Goal: Find specific page/section: Find specific page/section

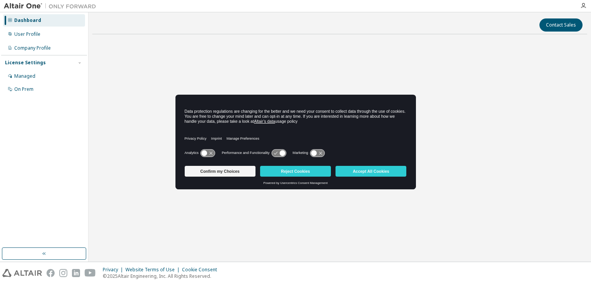
click at [369, 169] on button "Accept All Cookies" at bounding box center [370, 171] width 71 height 11
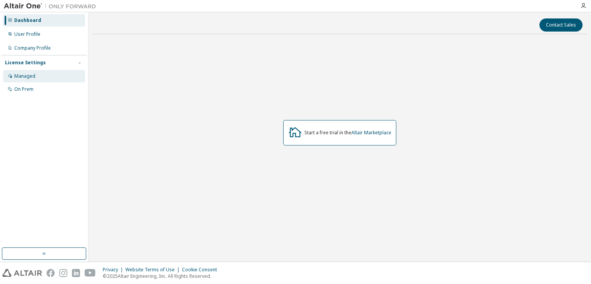
click at [32, 73] on div "Managed" at bounding box center [24, 76] width 21 height 6
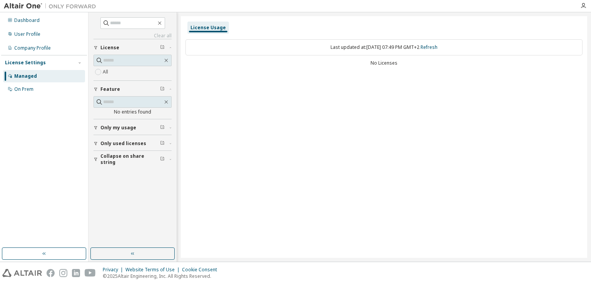
click at [396, 63] on div "No Licenses" at bounding box center [383, 63] width 397 height 6
click at [137, 140] on span "Only used licenses" at bounding box center [123, 143] width 46 height 6
click at [27, 92] on div "On Prem" at bounding box center [23, 89] width 19 height 6
